Goal: Task Accomplishment & Management: Manage account settings

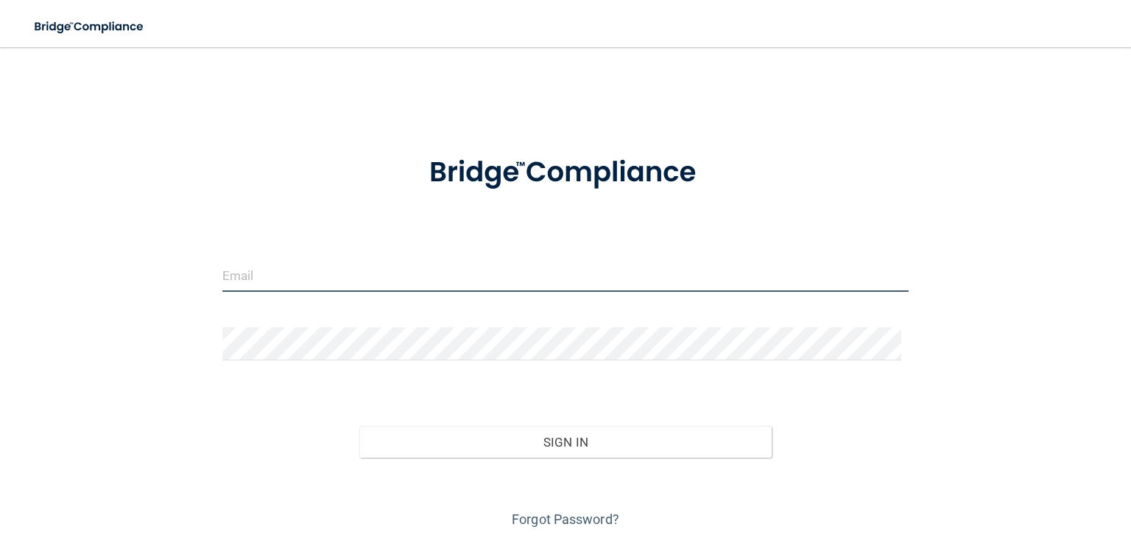
click at [245, 278] on input "email" at bounding box center [565, 275] width 687 height 33
type input "shgregory@rectanglehealth.com"
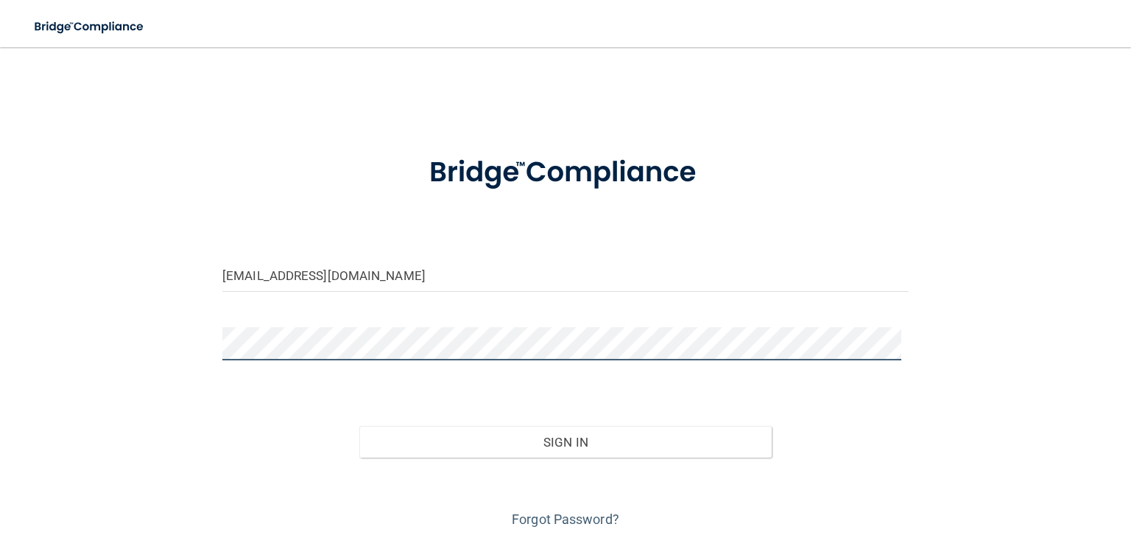
click at [359, 426] on button "Sign In" at bounding box center [565, 442] width 412 height 32
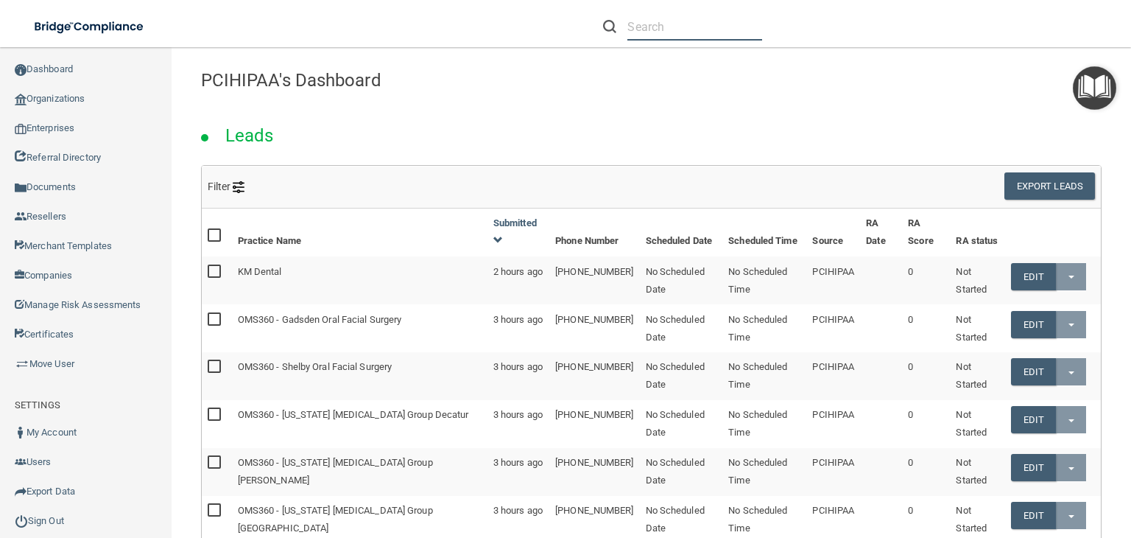
click at [696, 36] on input "text" at bounding box center [695, 26] width 135 height 27
paste input "Conti Chiropractic Center"
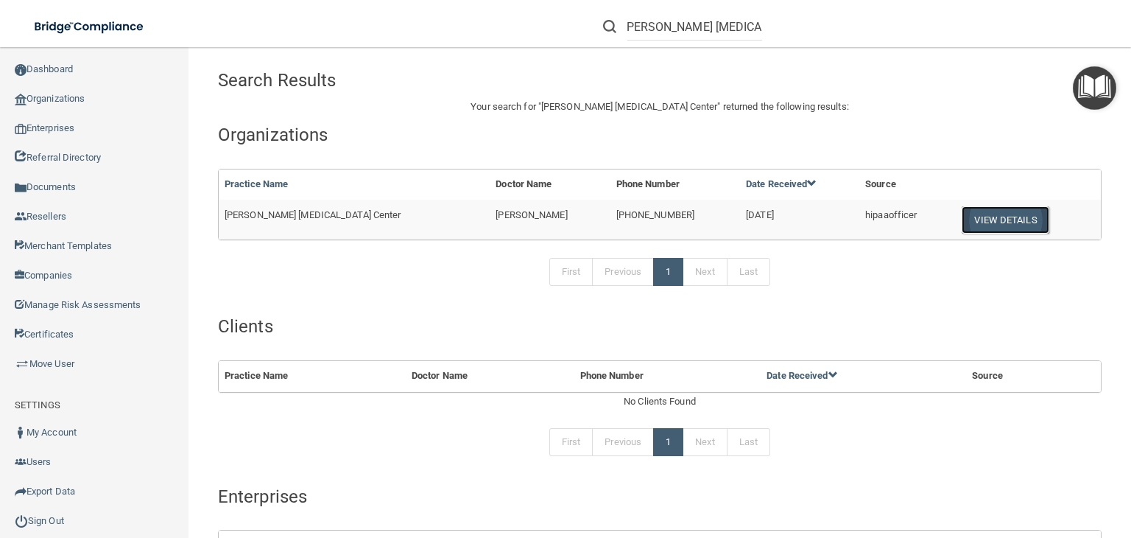
click at [975, 222] on button "View Details" at bounding box center [1005, 219] width 87 height 27
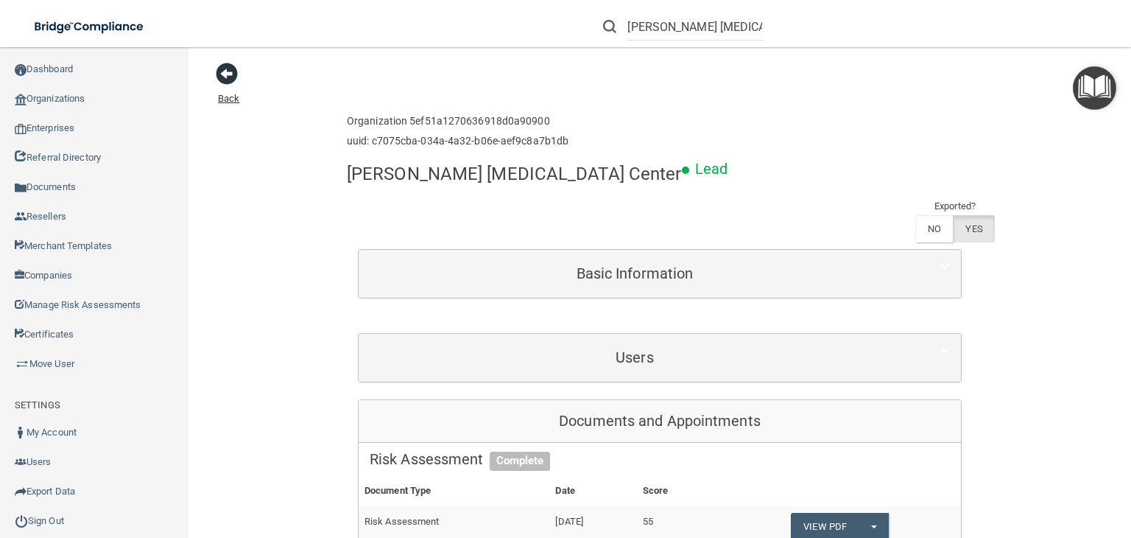
click at [236, 77] on span at bounding box center [227, 74] width 22 height 22
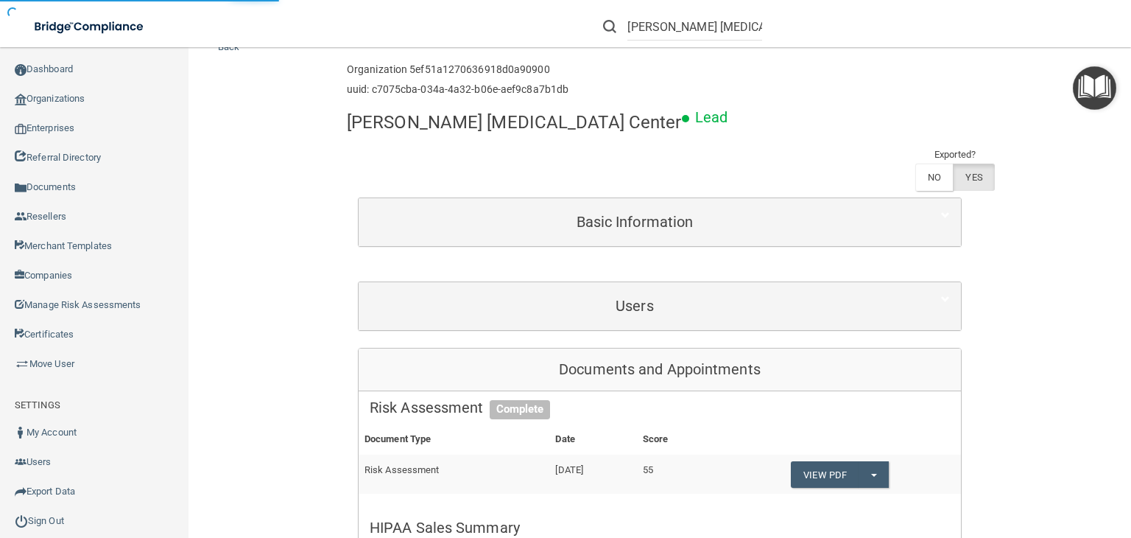
scroll to position [74, 0]
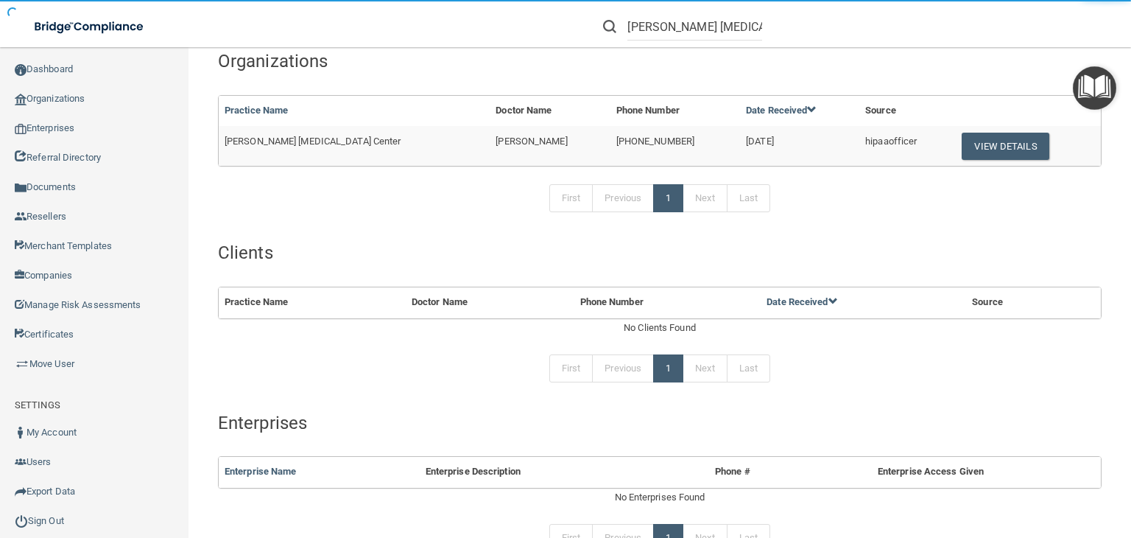
click at [593, 239] on div "Search Results Your search for " Conti Chiropractic Center " returned the follo…" at bounding box center [660, 366] width 884 height 757
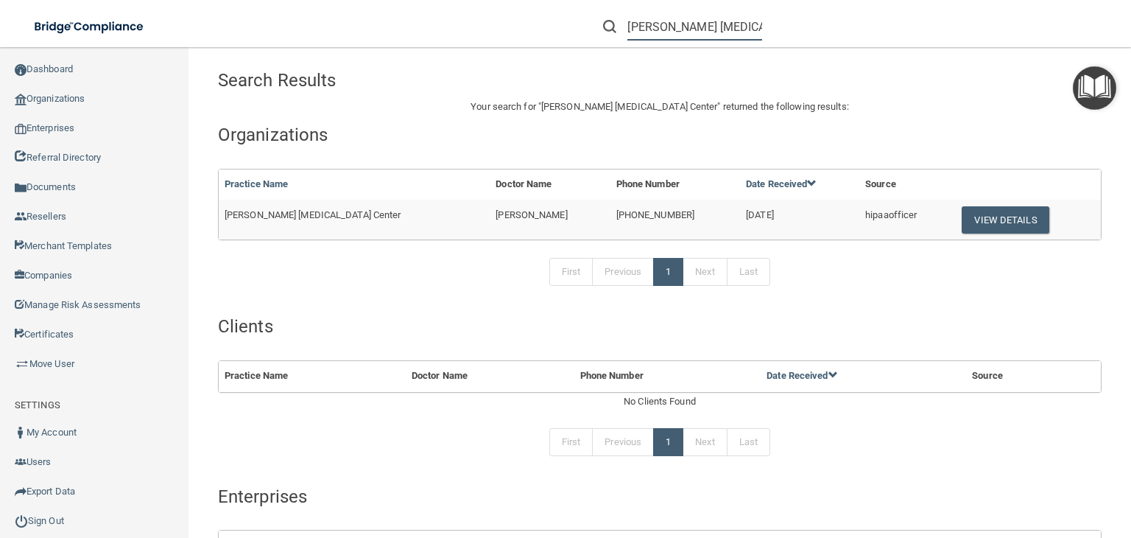
scroll to position [0, 4]
drag, startPoint x: 631, startPoint y: 22, endPoint x: 1073, endPoint y: 18, distance: 442.0
click at [1073, 21] on div "Conti Chiropractic Center Patrick Voegele patrickavoegele@gmail.com Manage My E…" at bounding box center [801, 26] width 660 height 53
type input "\"
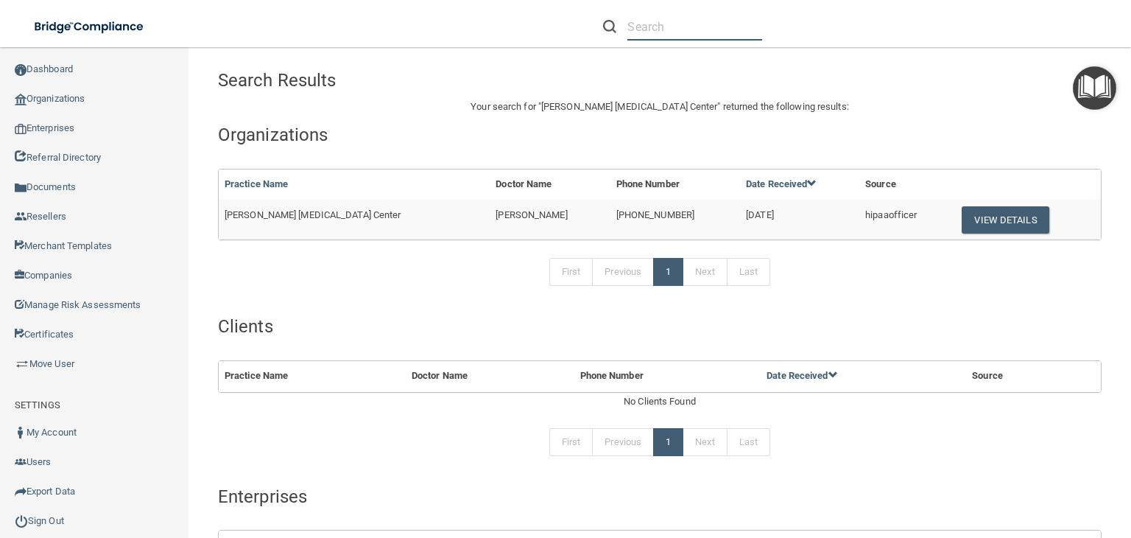
paste input "[EMAIL_ADDRESS][DOMAIN_NAME]"
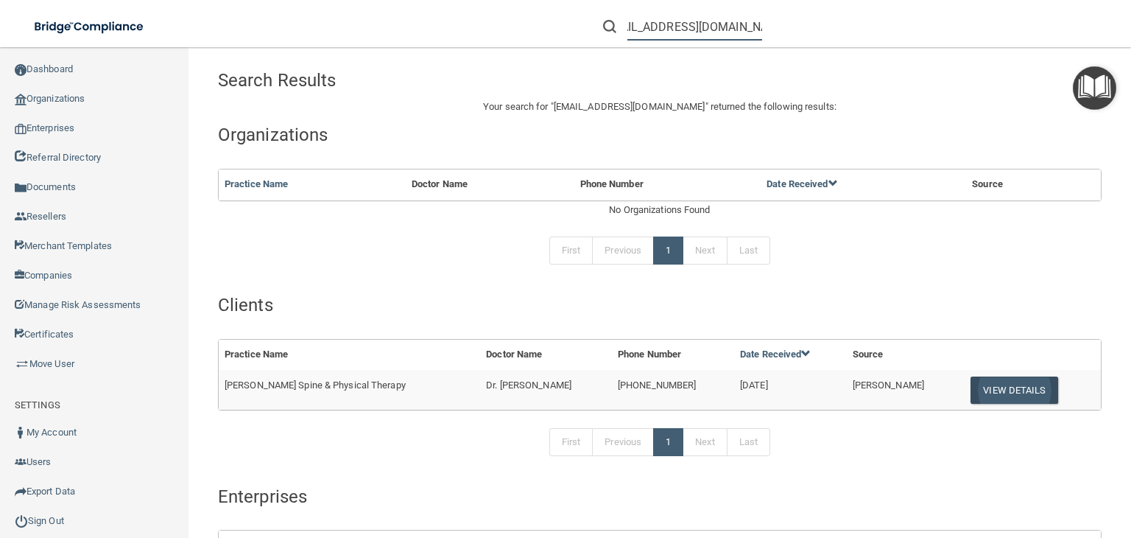
type input "[EMAIL_ADDRESS][DOMAIN_NAME]"
click at [974, 385] on button "View Details" at bounding box center [1014, 389] width 87 height 27
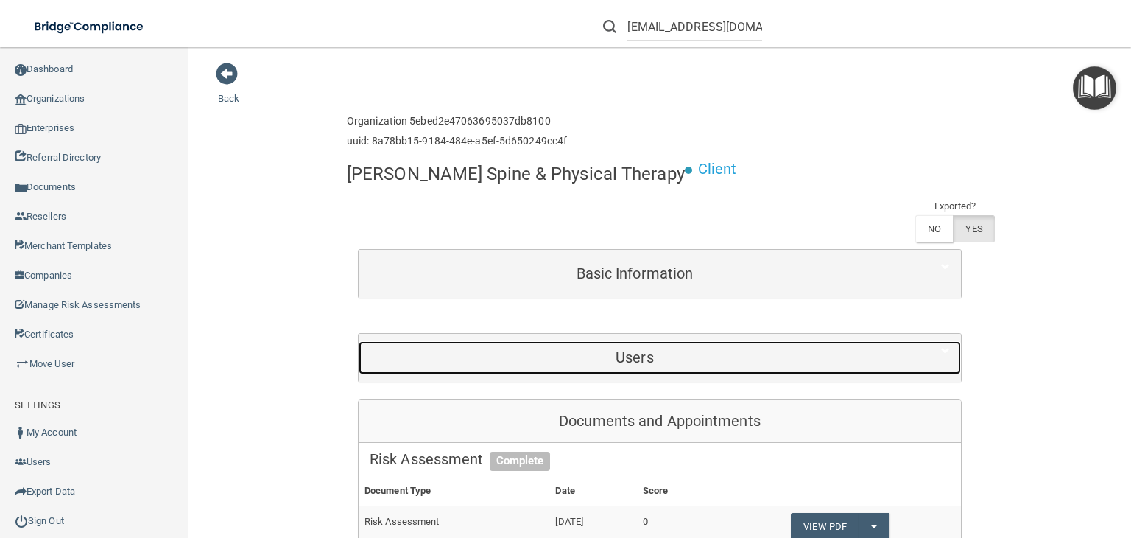
click at [612, 341] on div "Users" at bounding box center [635, 357] width 552 height 33
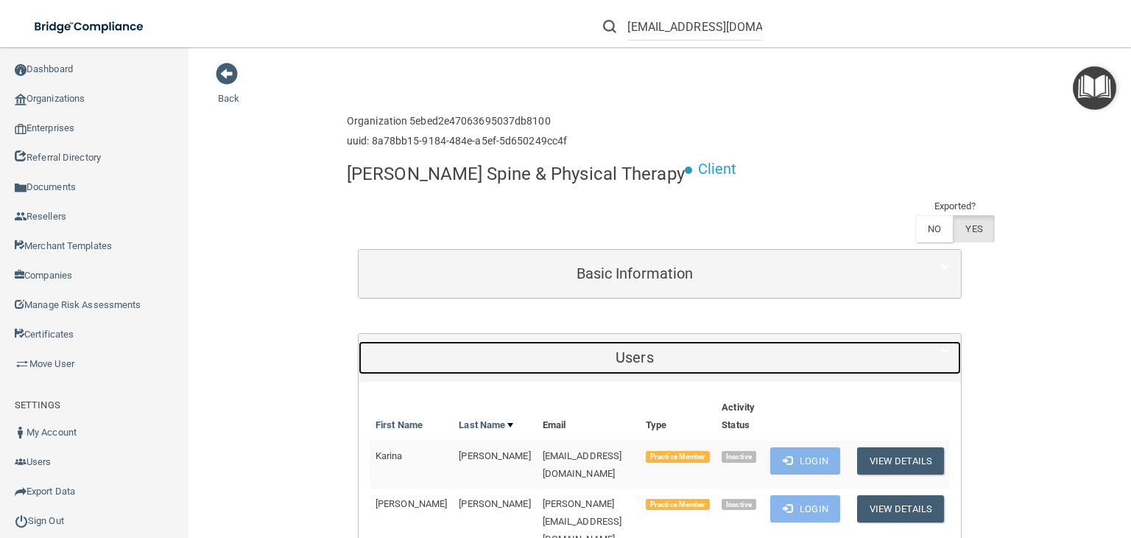
scroll to position [147, 0]
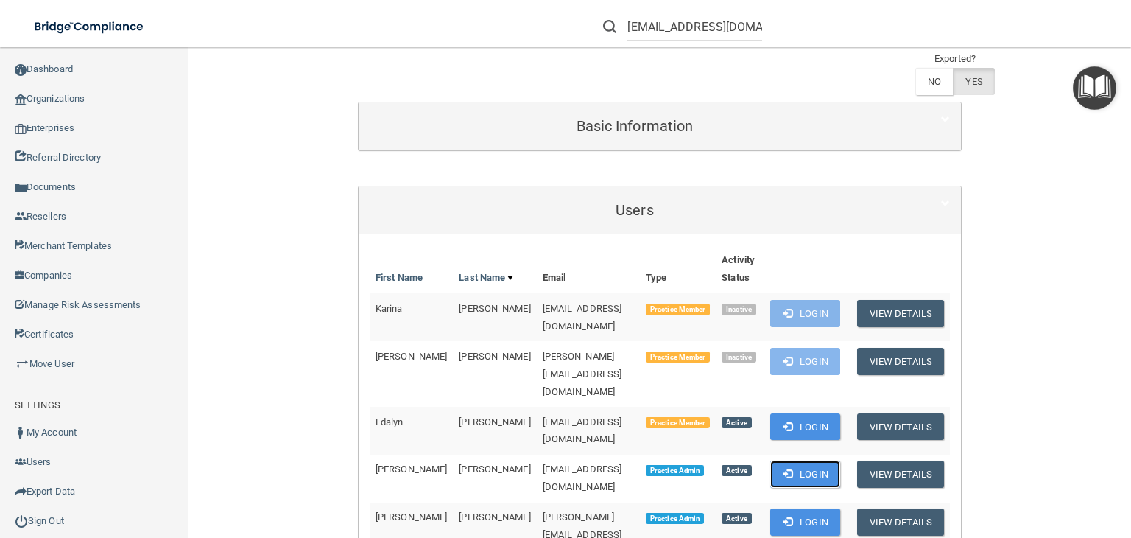
click at [790, 460] on button "Login" at bounding box center [806, 473] width 70 height 27
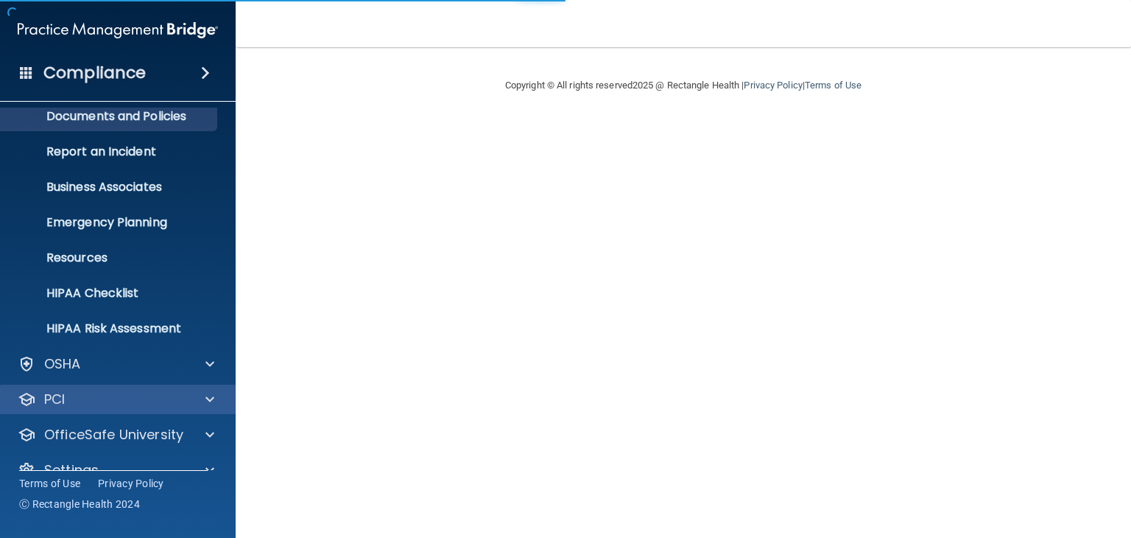
scroll to position [74, 0]
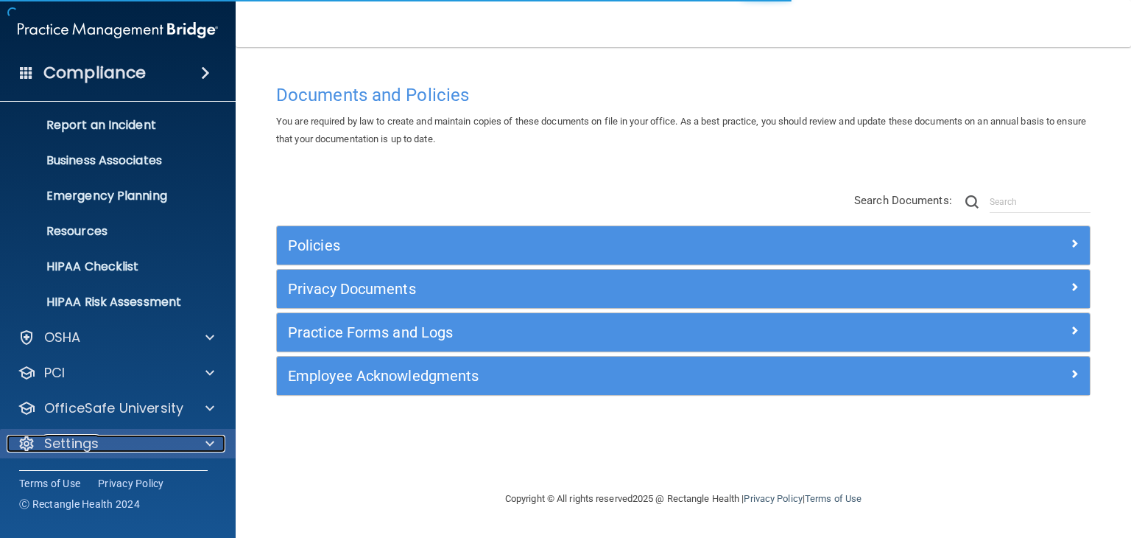
click at [43, 438] on div "Settings" at bounding box center [98, 444] width 183 height 18
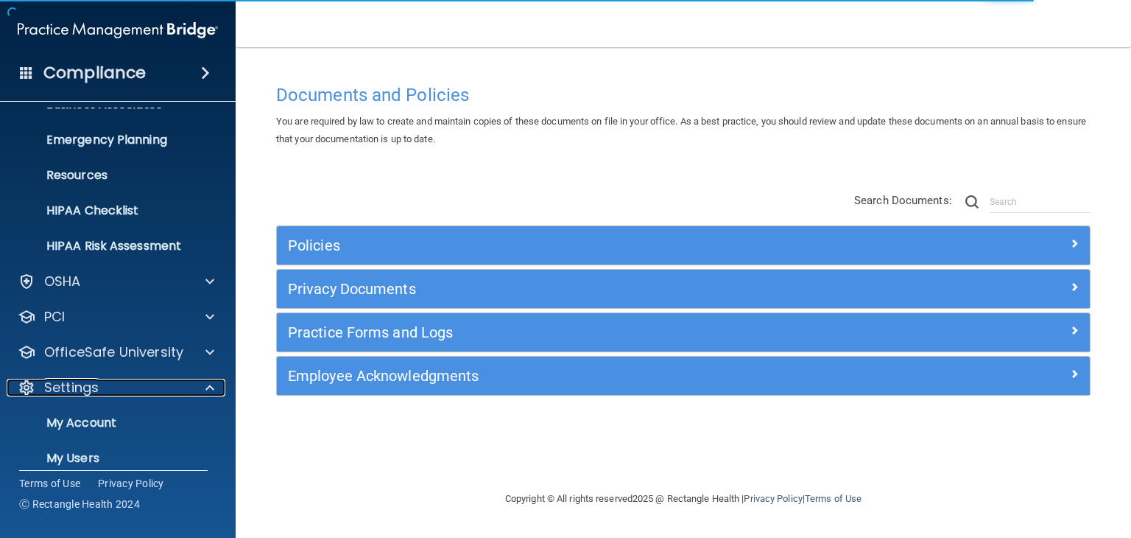
scroll to position [215, 0]
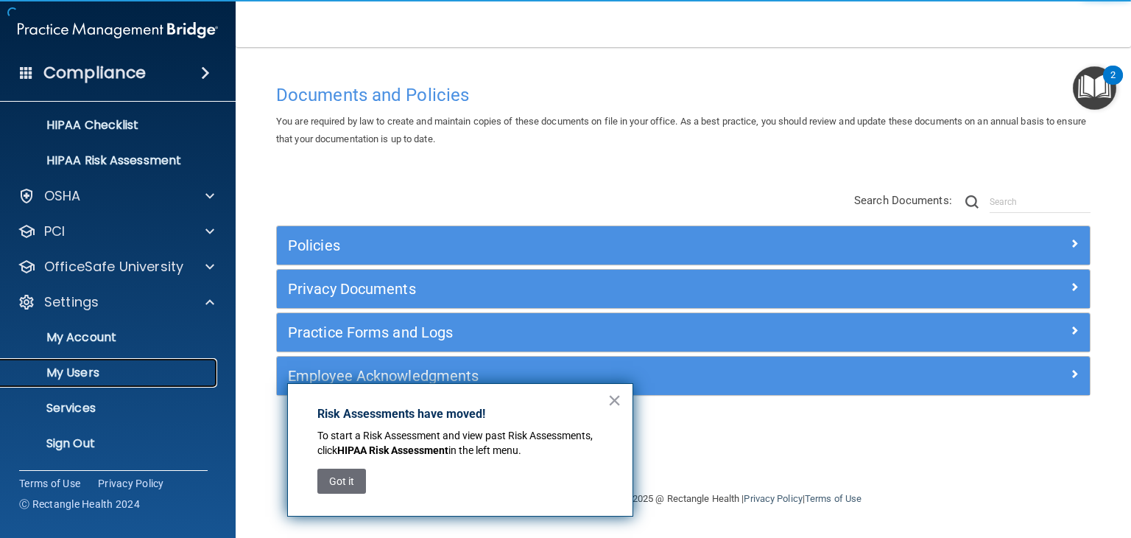
click at [89, 367] on p "My Users" at bounding box center [110, 372] width 201 height 15
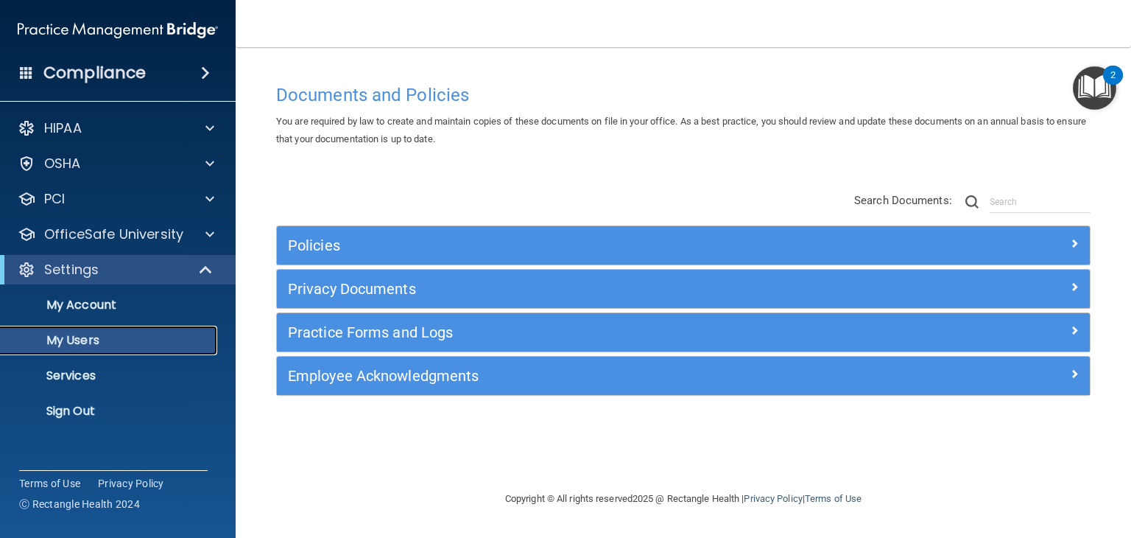
select select "20"
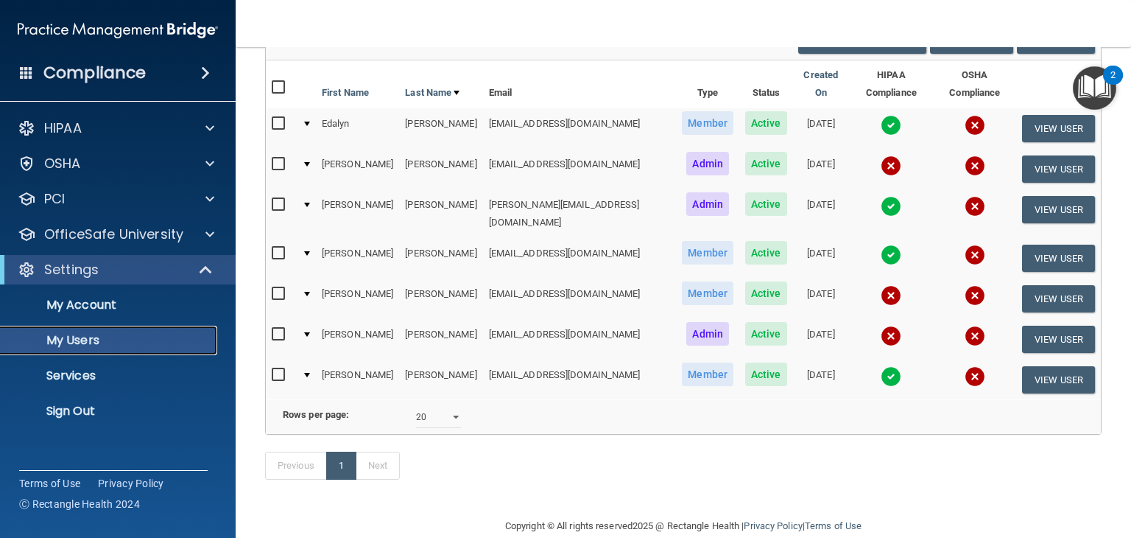
scroll to position [74, 0]
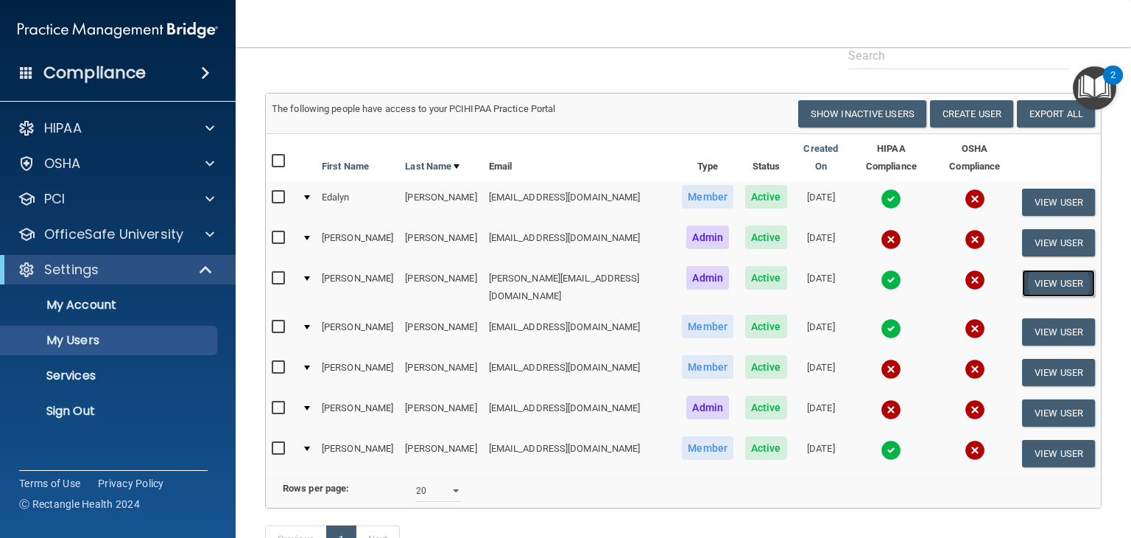
click at [1028, 270] on button "View User" at bounding box center [1058, 283] width 73 height 27
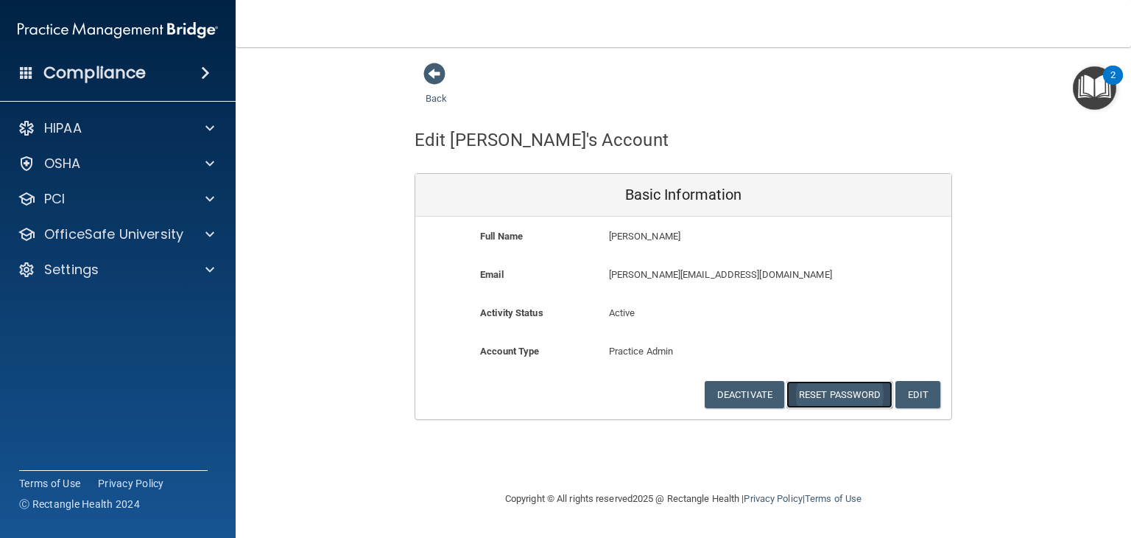
click at [829, 393] on button "Reset Password" at bounding box center [840, 394] width 106 height 27
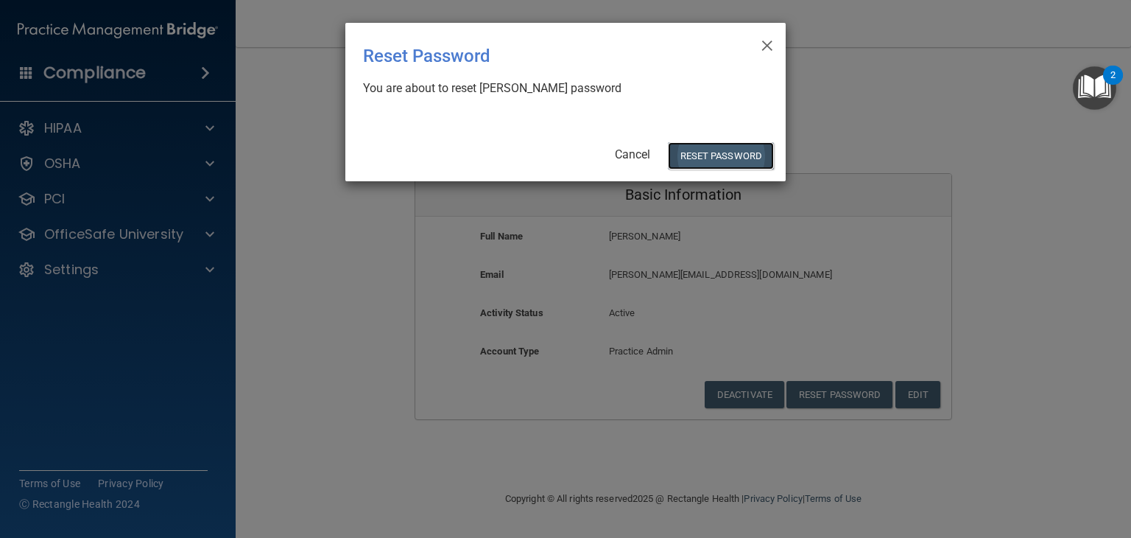
click at [709, 157] on button "Reset Password" at bounding box center [721, 155] width 106 height 27
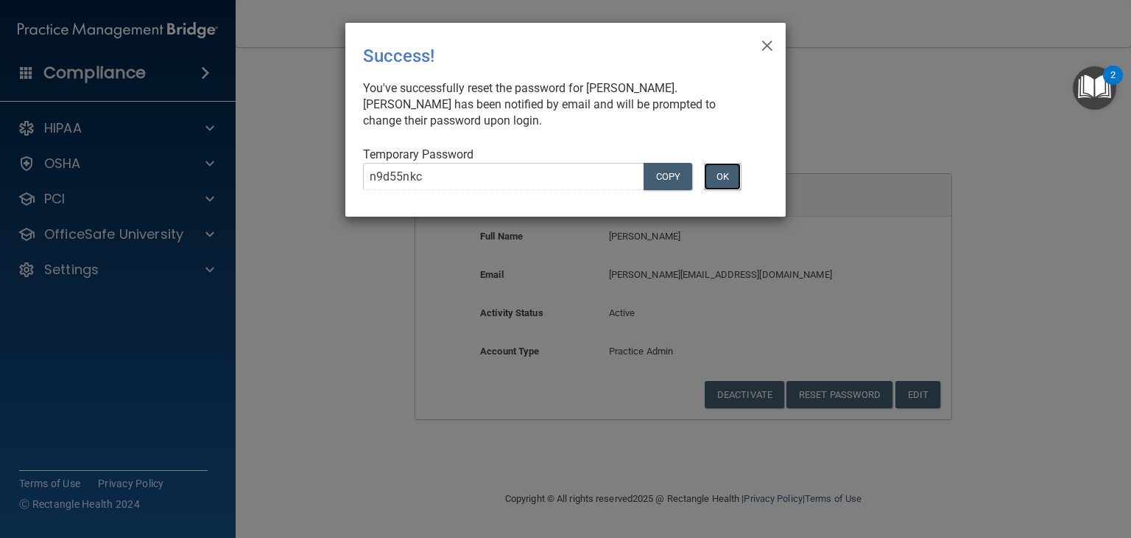
click at [716, 178] on button "OK" at bounding box center [722, 176] width 37 height 27
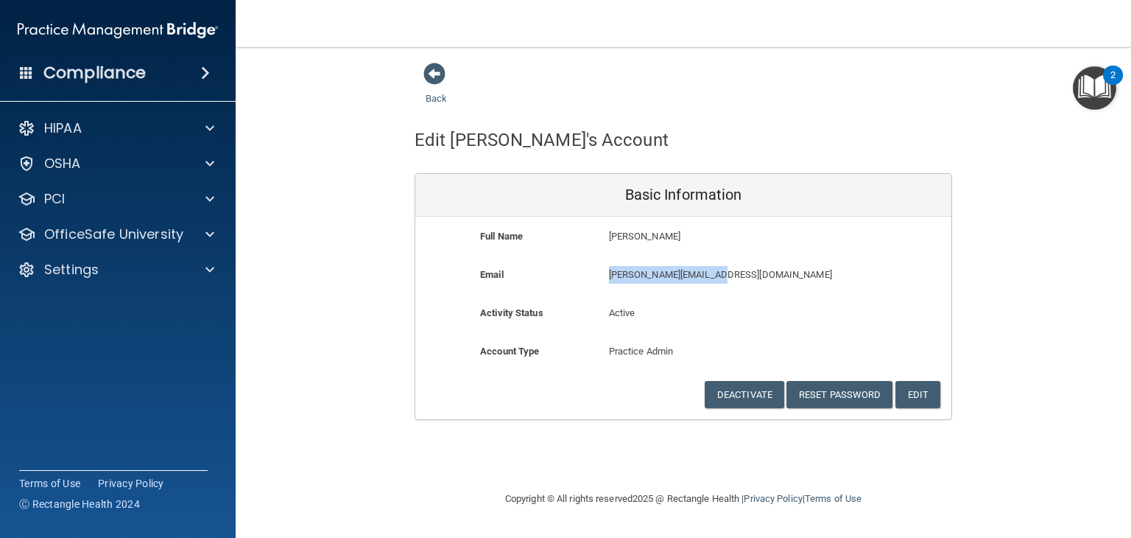
drag, startPoint x: 608, startPoint y: 275, endPoint x: 729, endPoint y: 273, distance: 120.8
click at [729, 273] on p "[PERSON_NAME][EMAIL_ADDRESS][DOMAIN_NAME]" at bounding box center [726, 275] width 235 height 18
click at [433, 80] on span at bounding box center [435, 74] width 22 height 22
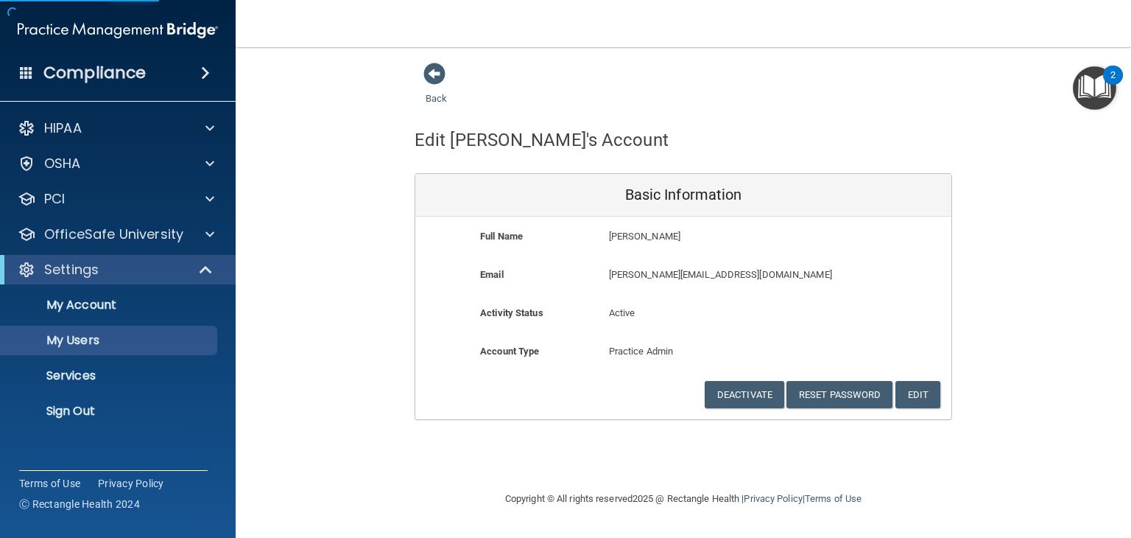
select select "20"
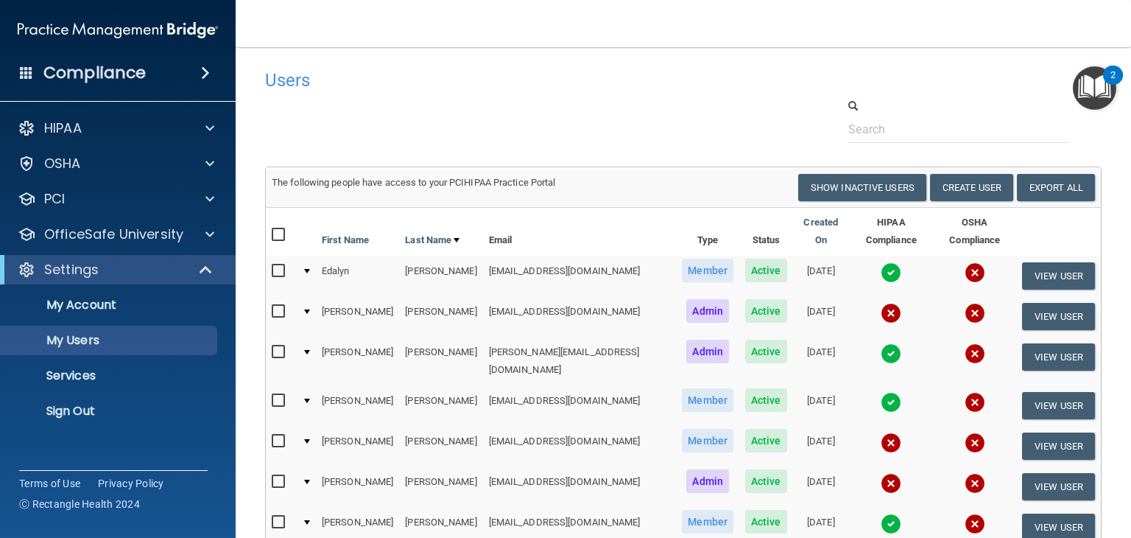
scroll to position [74, 0]
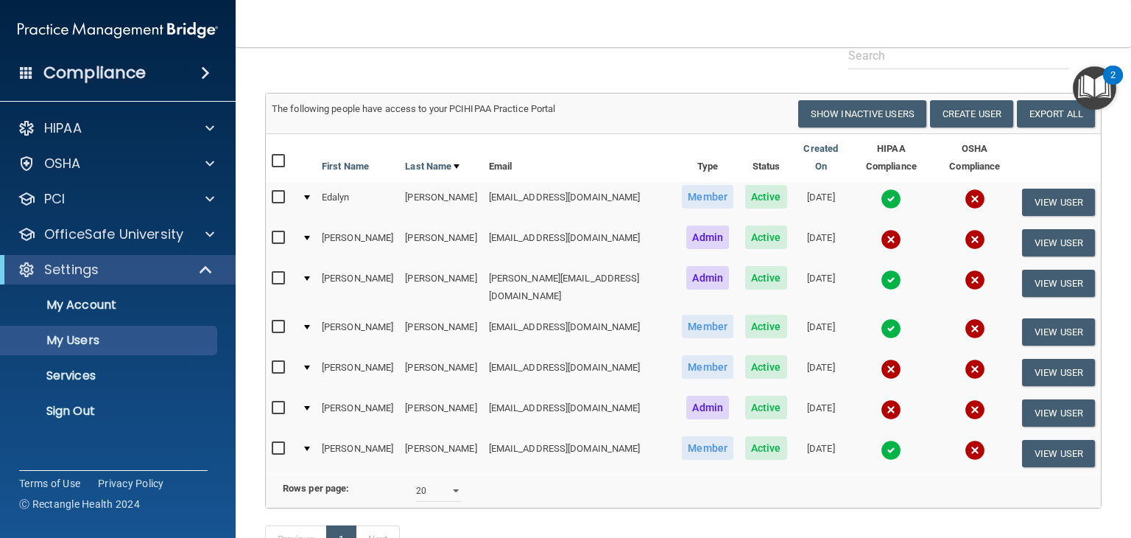
click at [748, 64] on div at bounding box center [683, 46] width 859 height 45
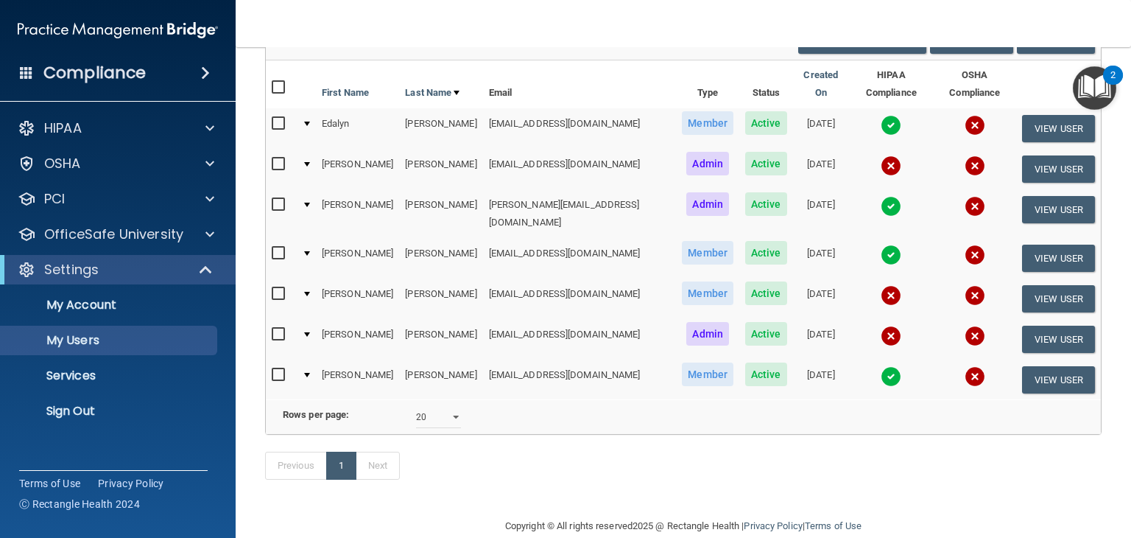
scroll to position [169, 0]
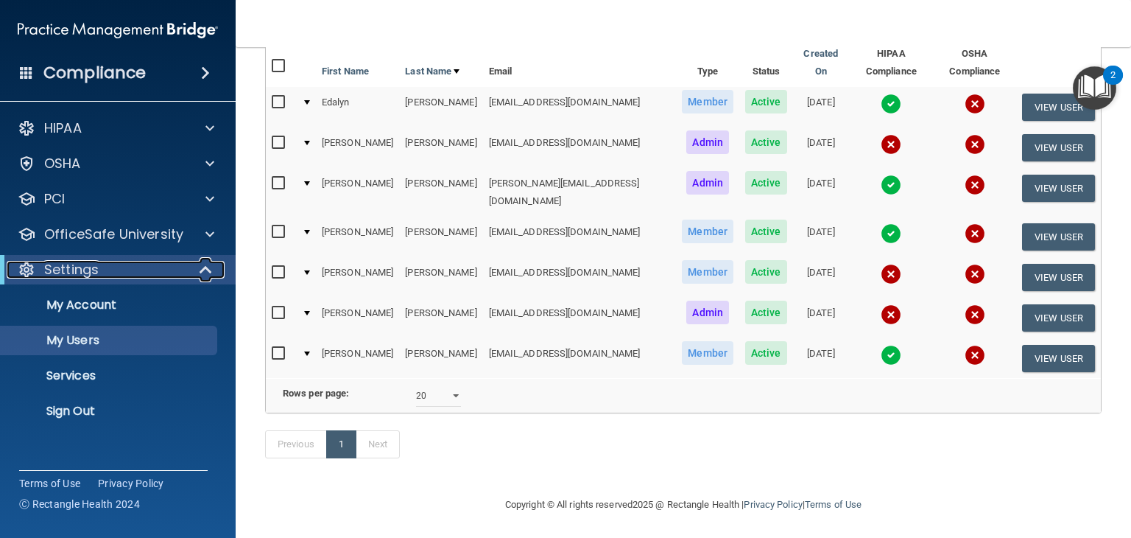
click at [88, 270] on p "Settings" at bounding box center [71, 270] width 55 height 18
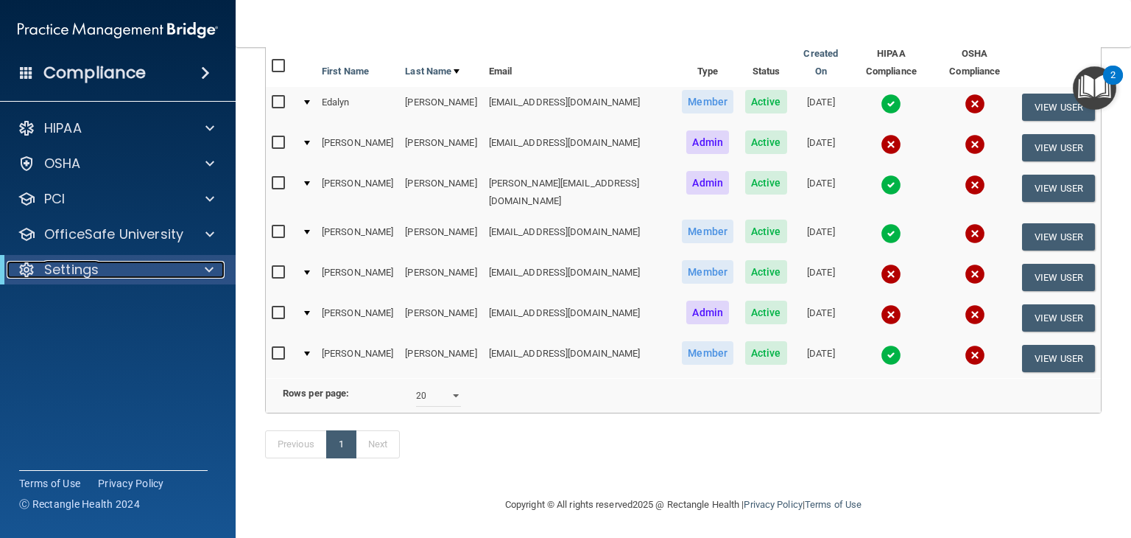
click at [91, 271] on p "Settings" at bounding box center [71, 270] width 55 height 18
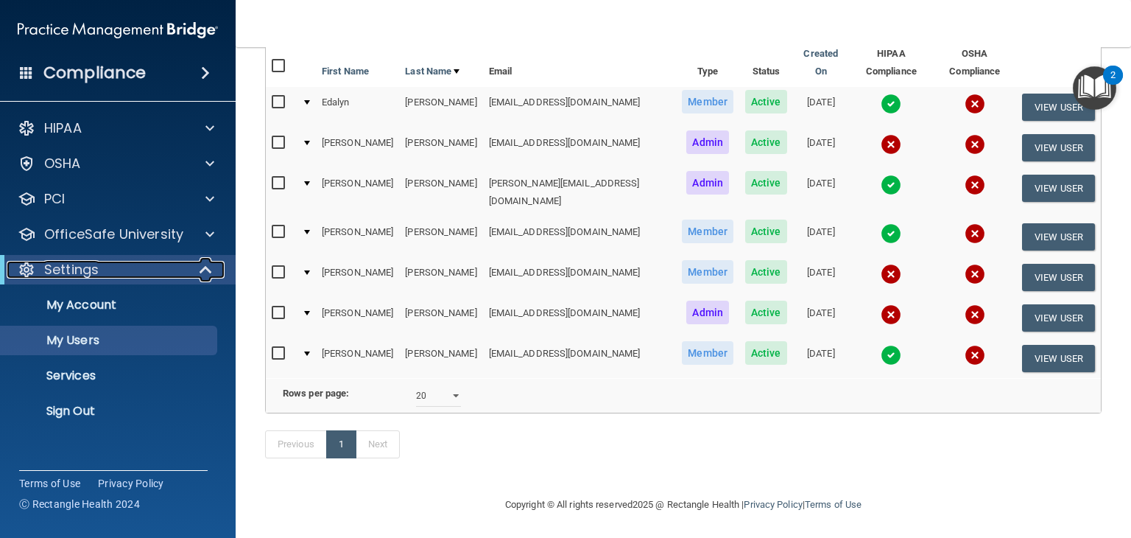
click at [112, 271] on div "Settings" at bounding box center [98, 270] width 182 height 18
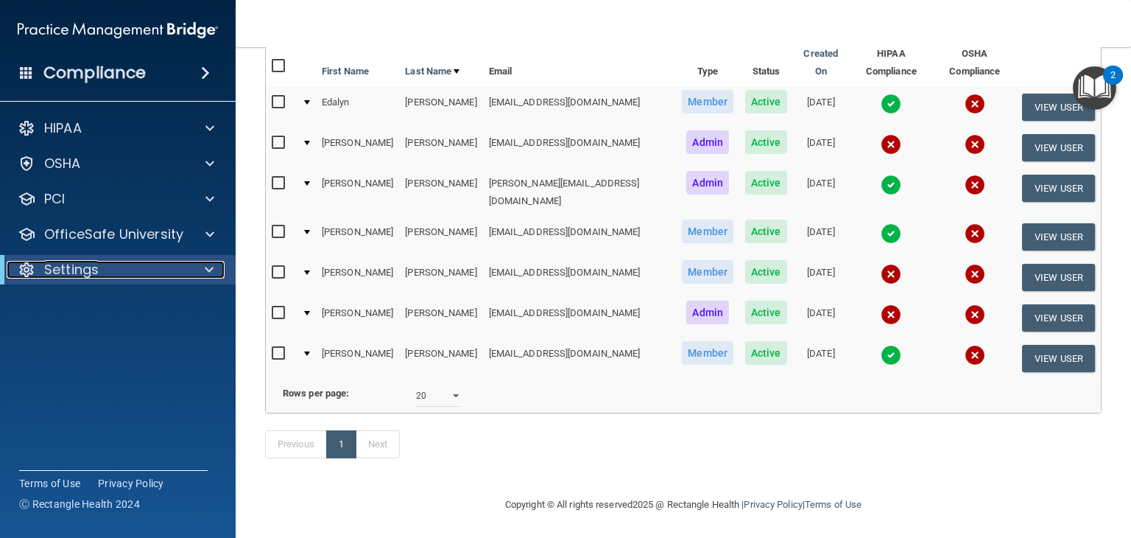
click at [112, 270] on div "Settings" at bounding box center [98, 270] width 182 height 18
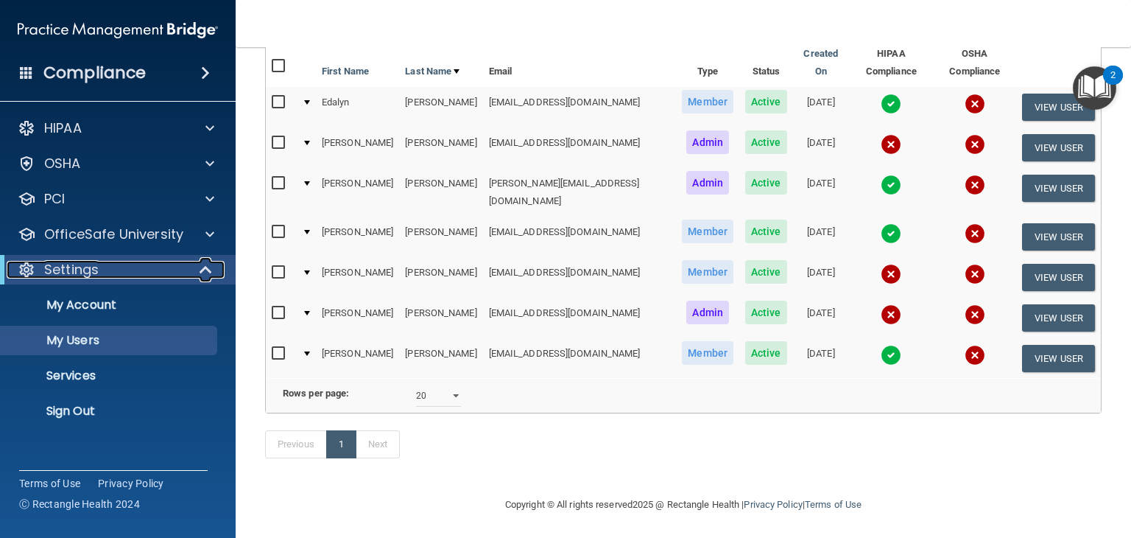
click at [128, 270] on div "Settings" at bounding box center [98, 270] width 182 height 18
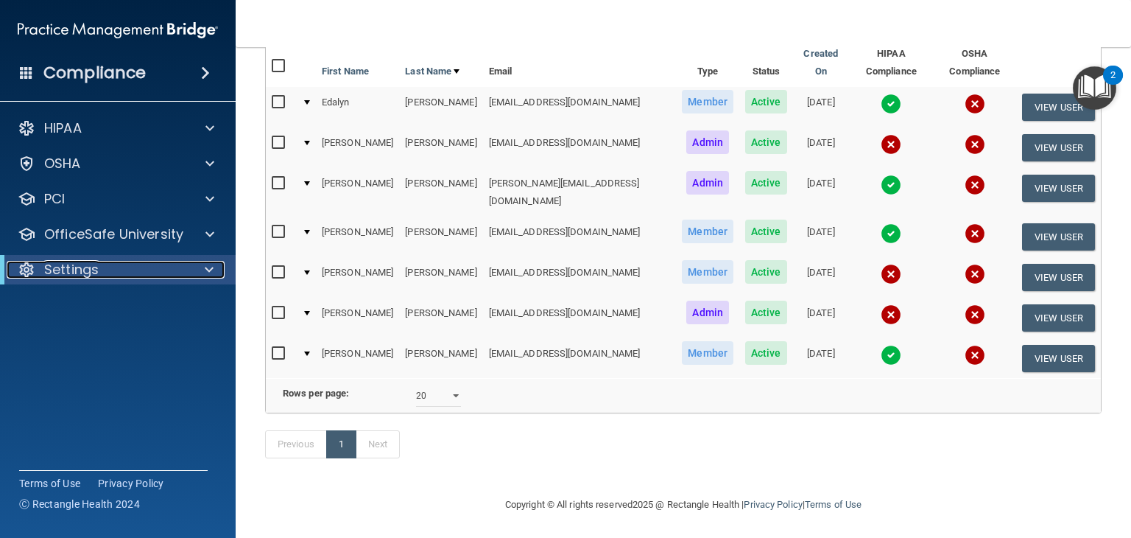
click at [118, 275] on div "Settings" at bounding box center [98, 270] width 182 height 18
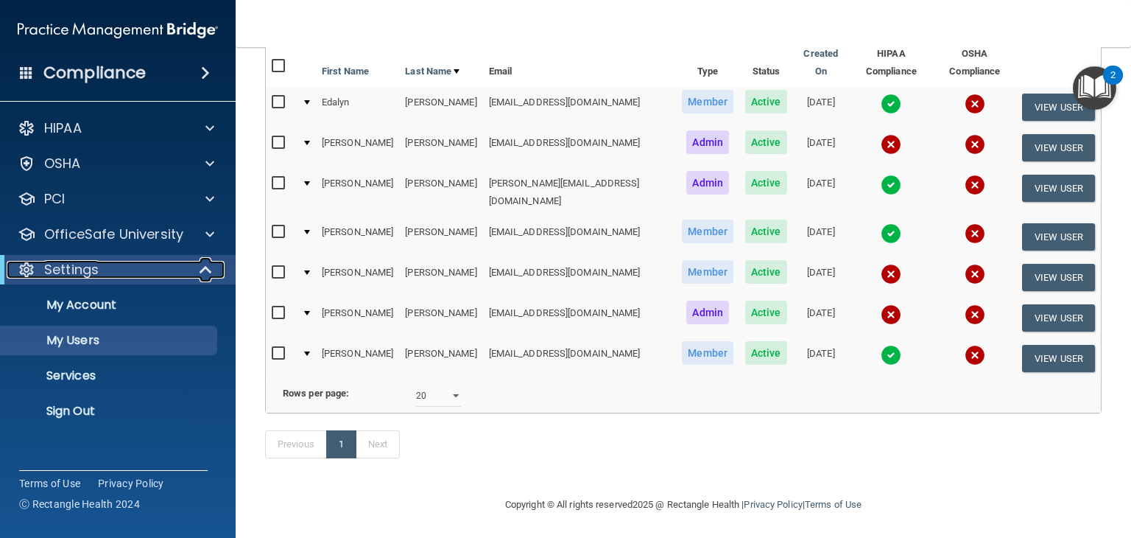
click at [147, 270] on div "Settings" at bounding box center [98, 270] width 182 height 18
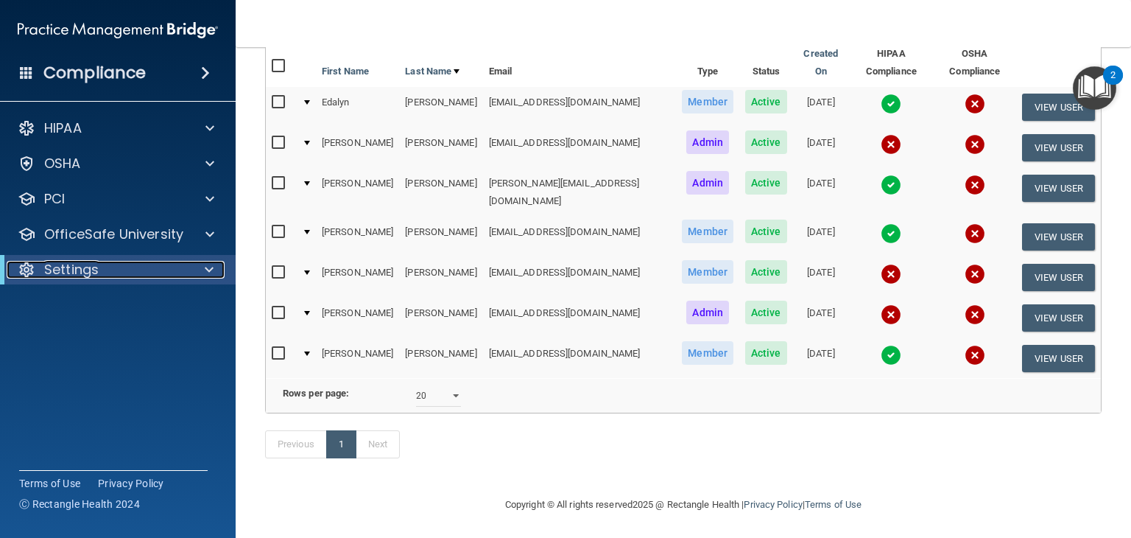
click at [166, 271] on div "Settings" at bounding box center [98, 270] width 182 height 18
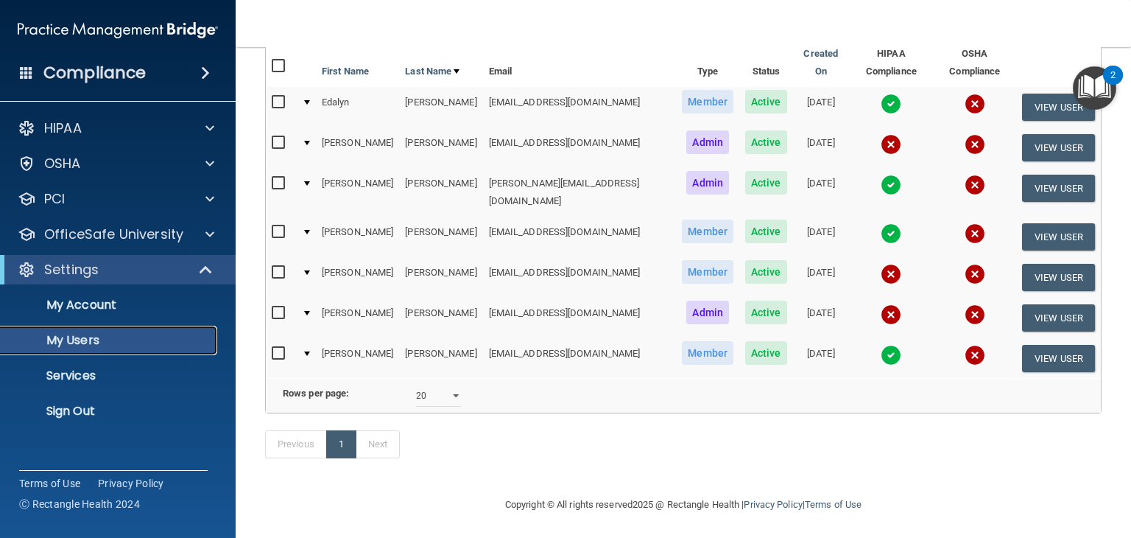
click at [112, 343] on p "My Users" at bounding box center [110, 340] width 201 height 15
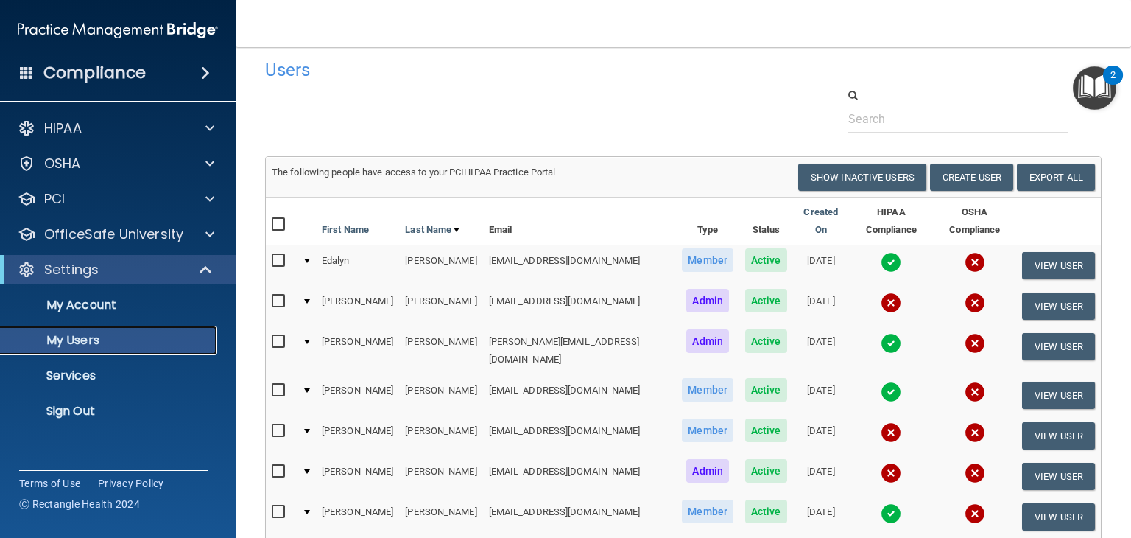
scroll to position [0, 0]
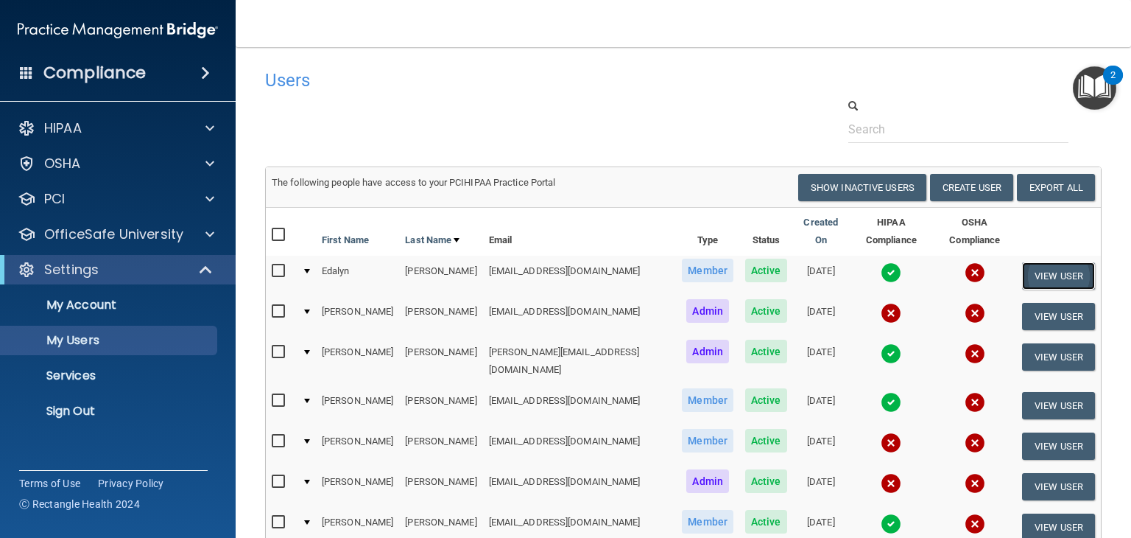
click at [1042, 262] on button "View User" at bounding box center [1058, 275] width 73 height 27
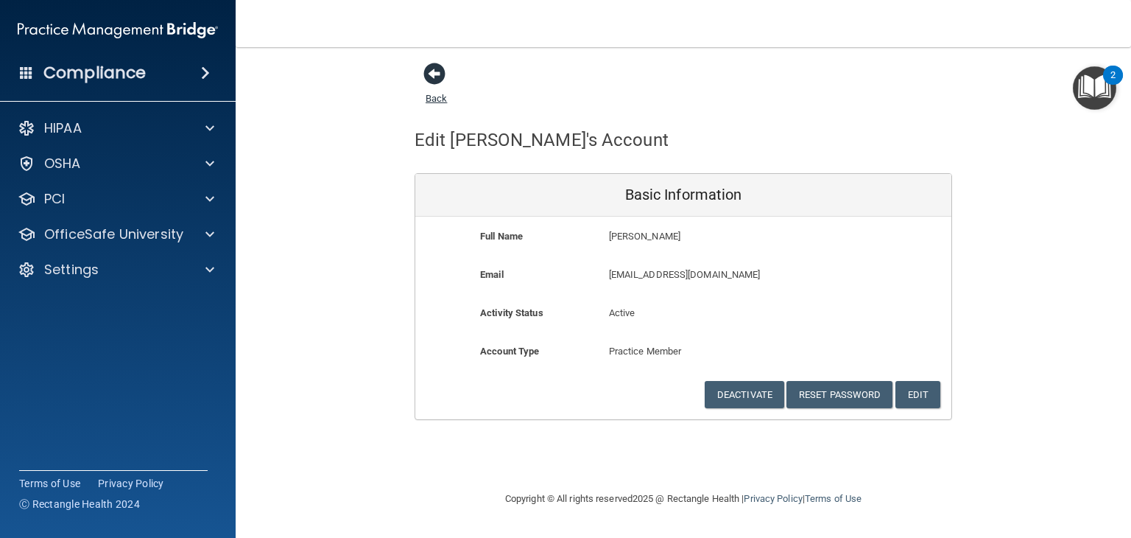
click at [438, 74] on span at bounding box center [435, 74] width 22 height 22
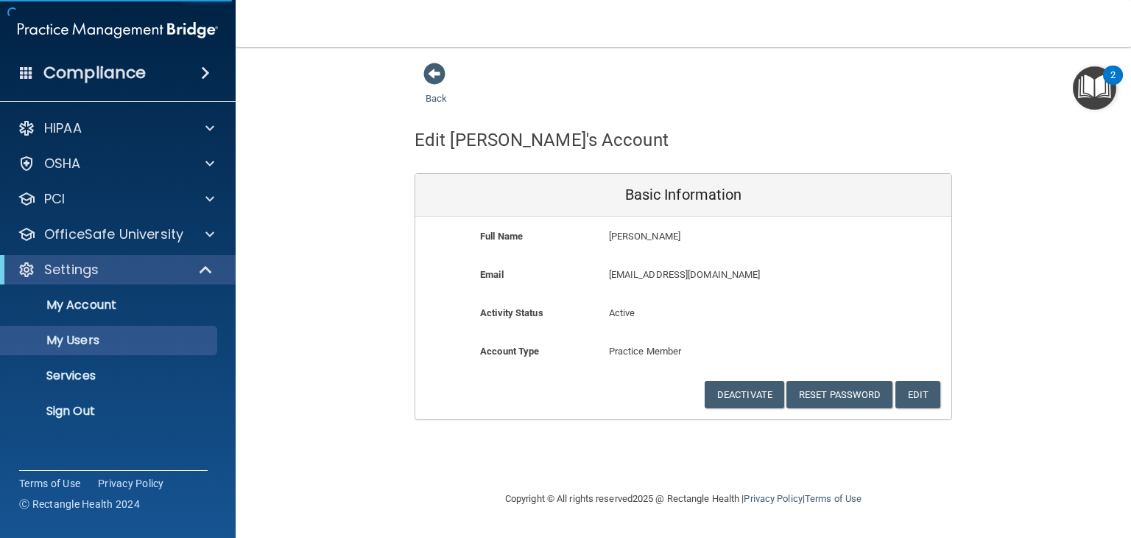
select select "20"
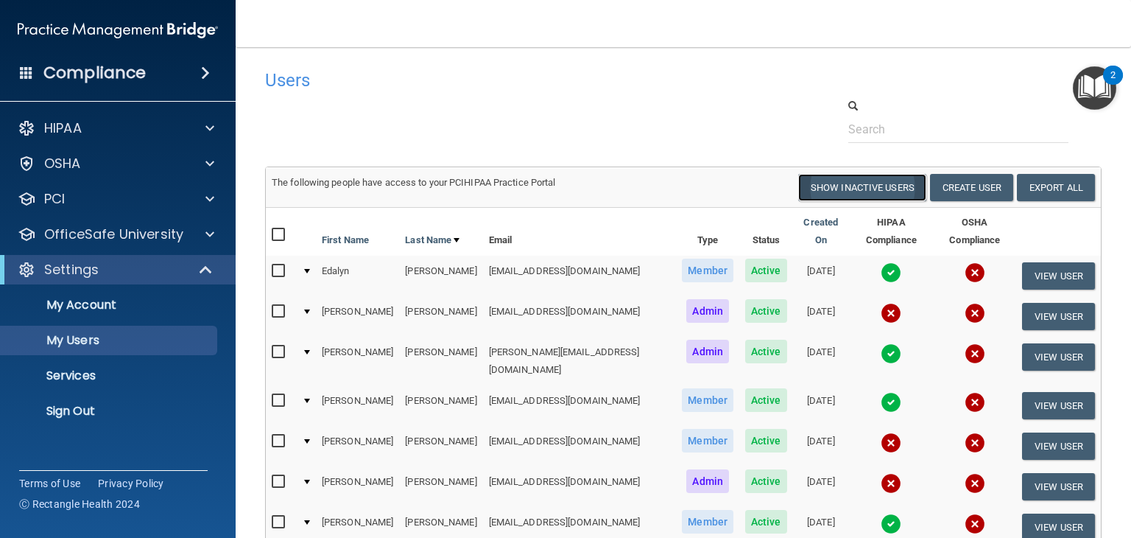
click at [872, 180] on button "Show Inactive Users" at bounding box center [863, 187] width 128 height 27
select select "20"
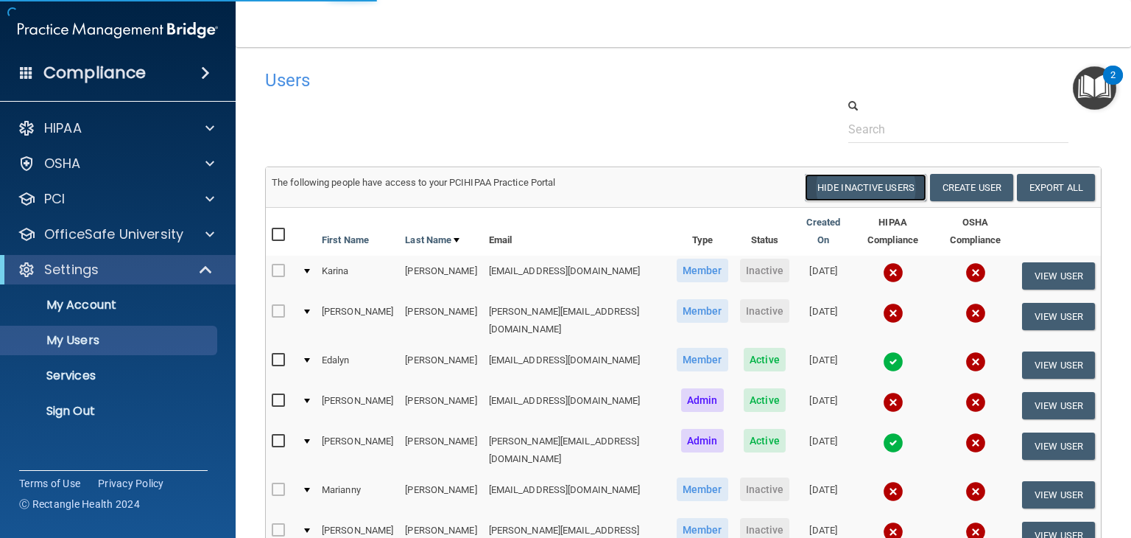
click at [846, 187] on button "Hide Inactive Users" at bounding box center [866, 187] width 122 height 27
select select "20"
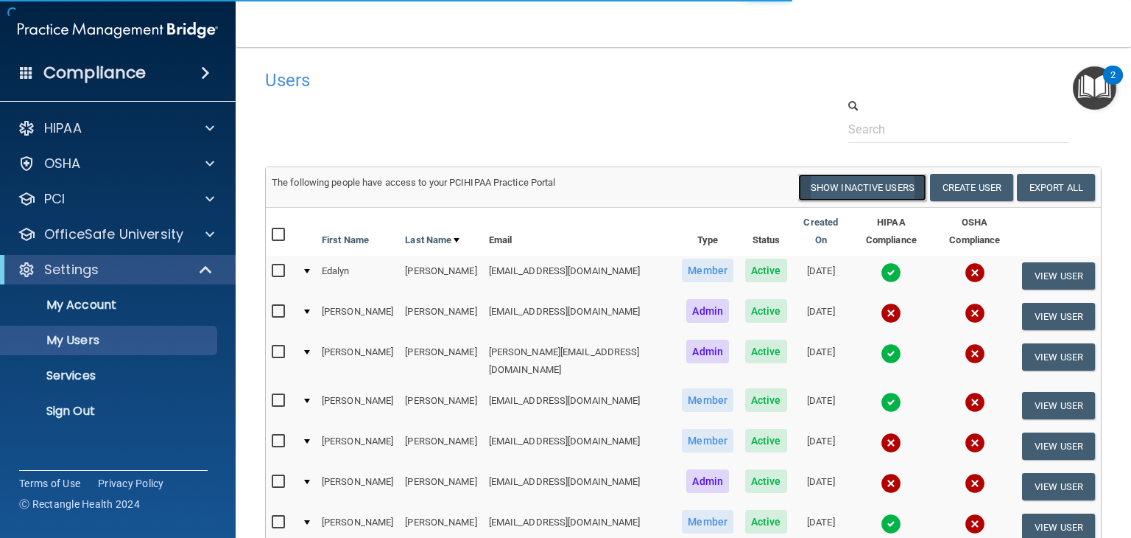
click at [818, 186] on button "Show Inactive Users" at bounding box center [863, 187] width 128 height 27
select select "20"
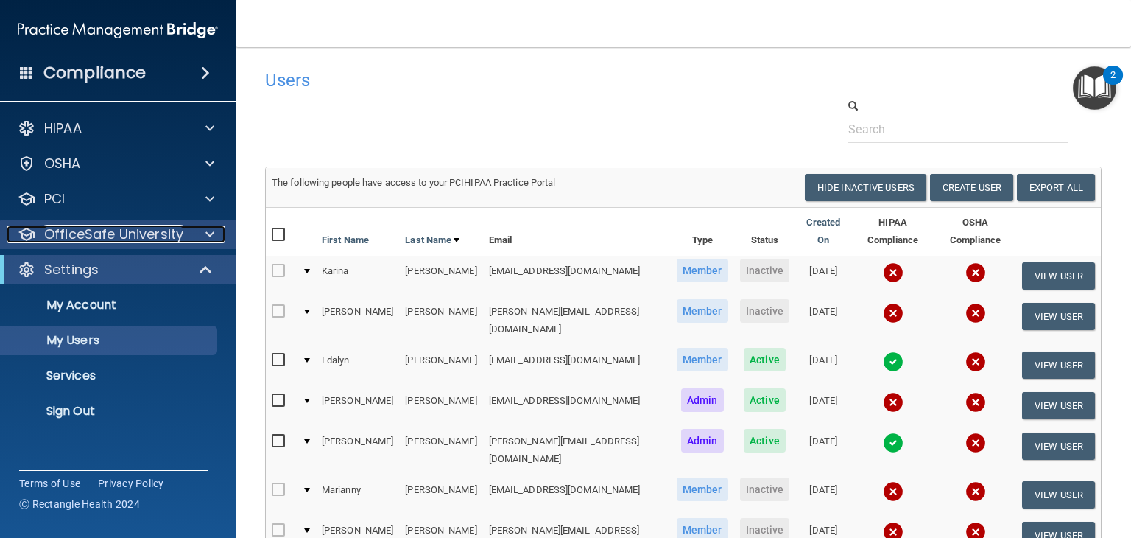
click at [84, 241] on p "OfficeSafe University" at bounding box center [113, 234] width 139 height 18
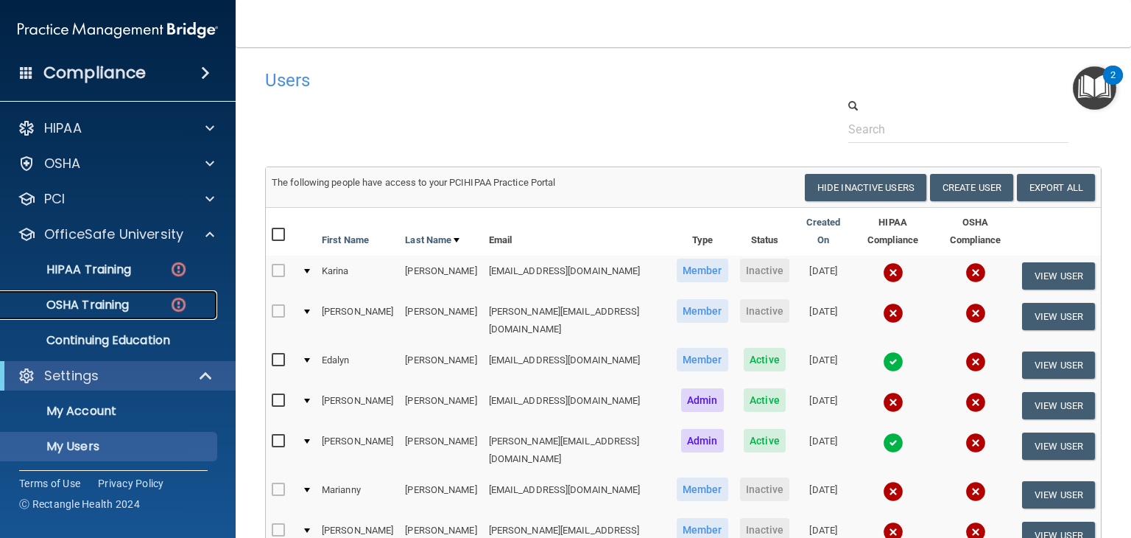
click at [168, 302] on div "OSHA Training" at bounding box center [110, 305] width 201 height 15
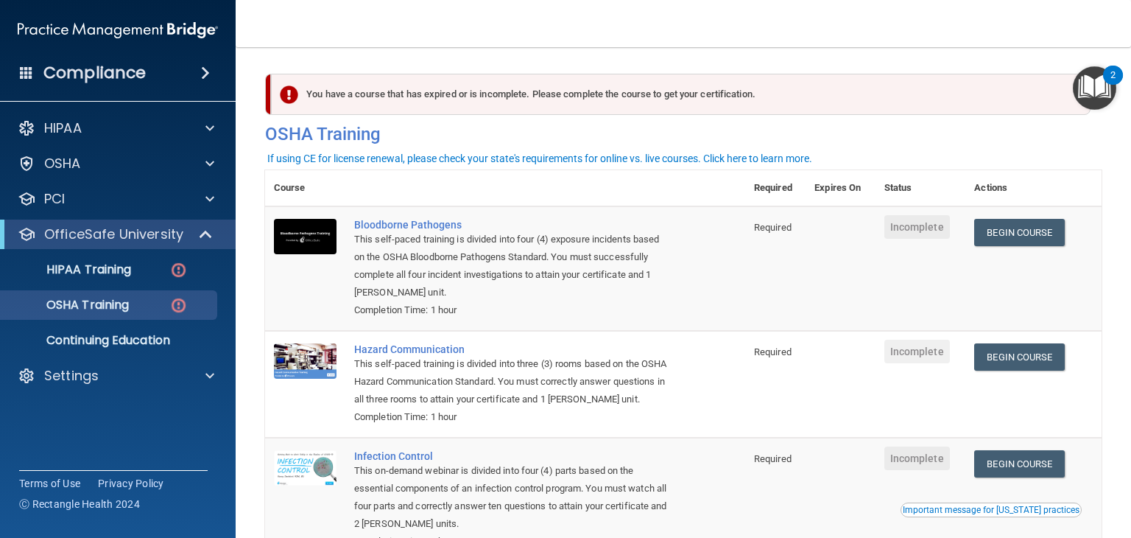
click at [293, 428] on td at bounding box center [305, 384] width 80 height 107
